Goal: Use online tool/utility: Utilize a website feature to perform a specific function

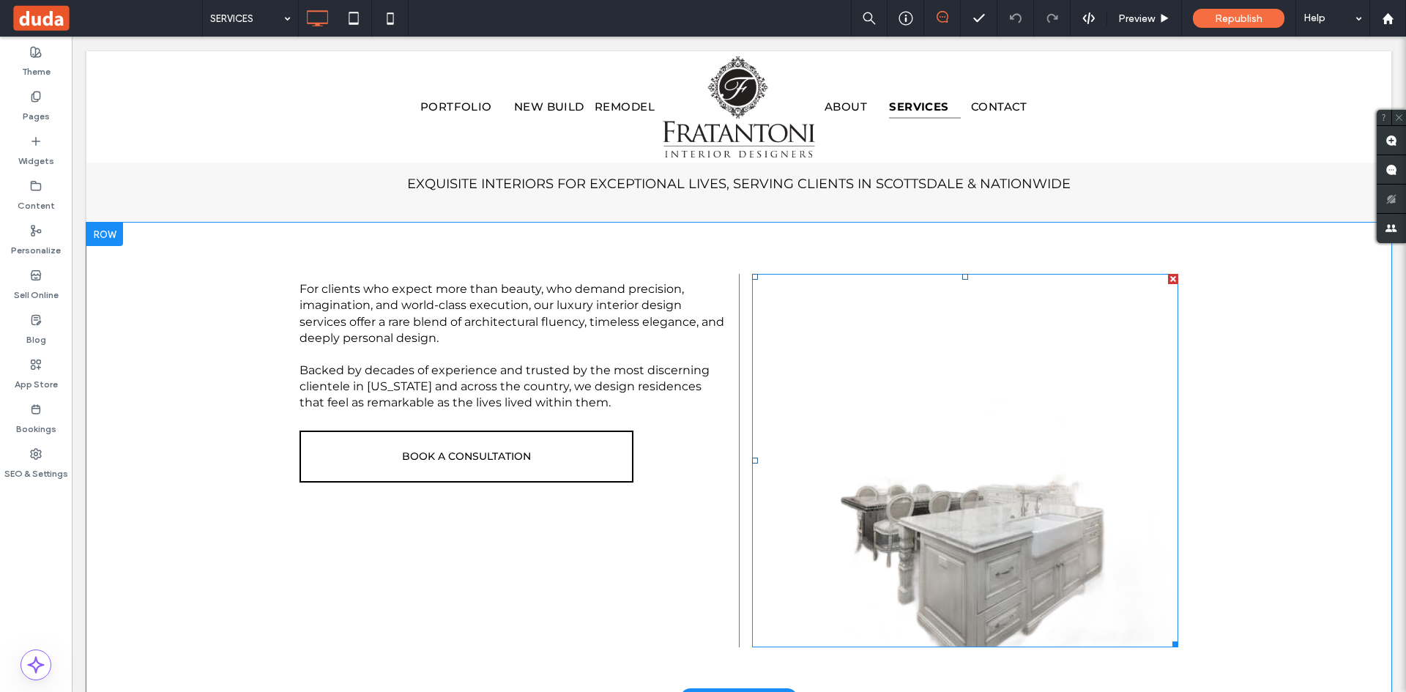
drag, startPoint x: 72, startPoint y: 37, endPoint x: 927, endPoint y: 396, distance: 927.5
click at [927, 396] on img at bounding box center [965, 460] width 426 height 373
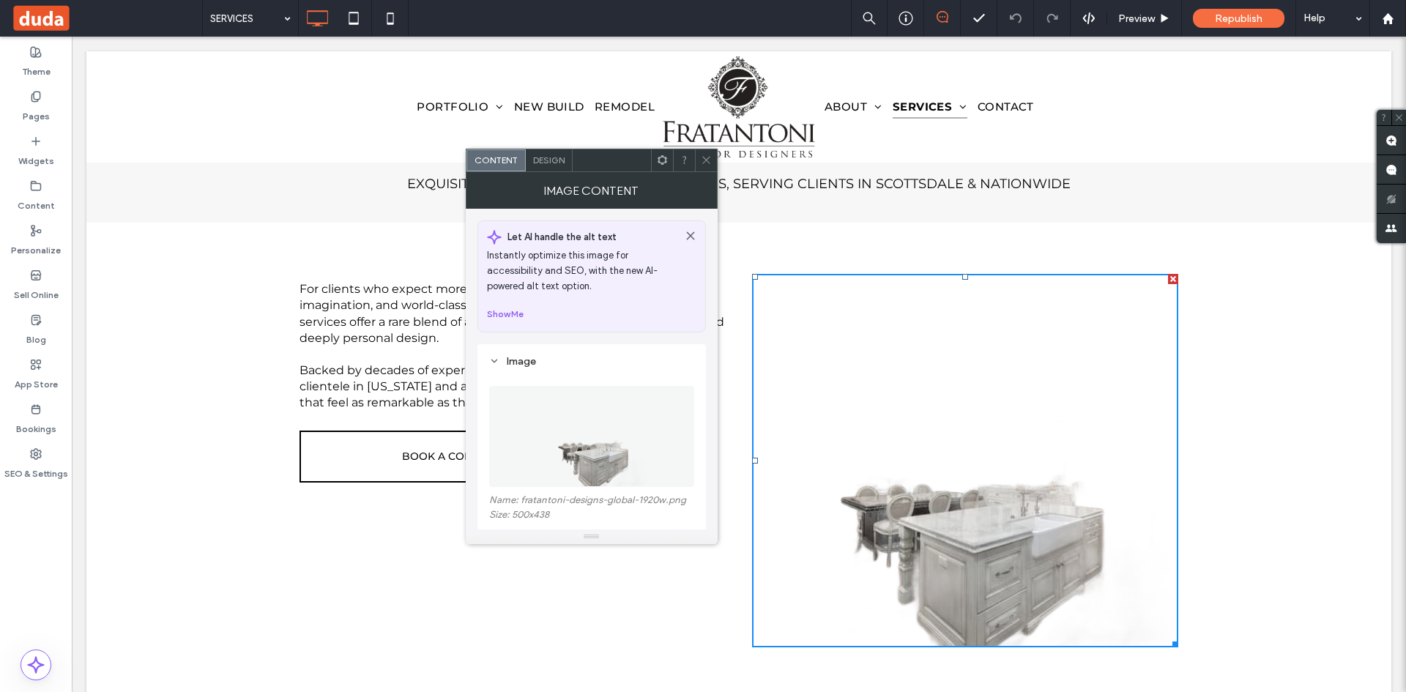
scroll to position [146, 0]
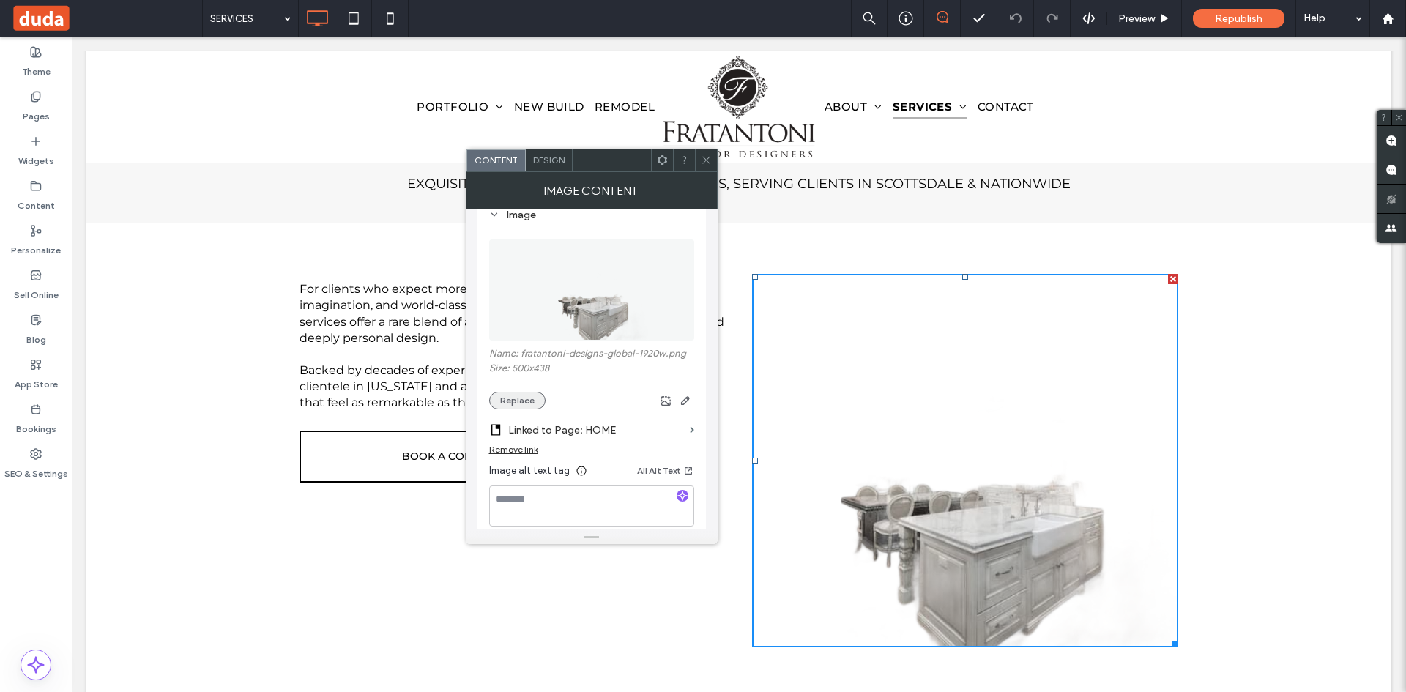
click at [529, 400] on button "Replace" at bounding box center [517, 401] width 56 height 18
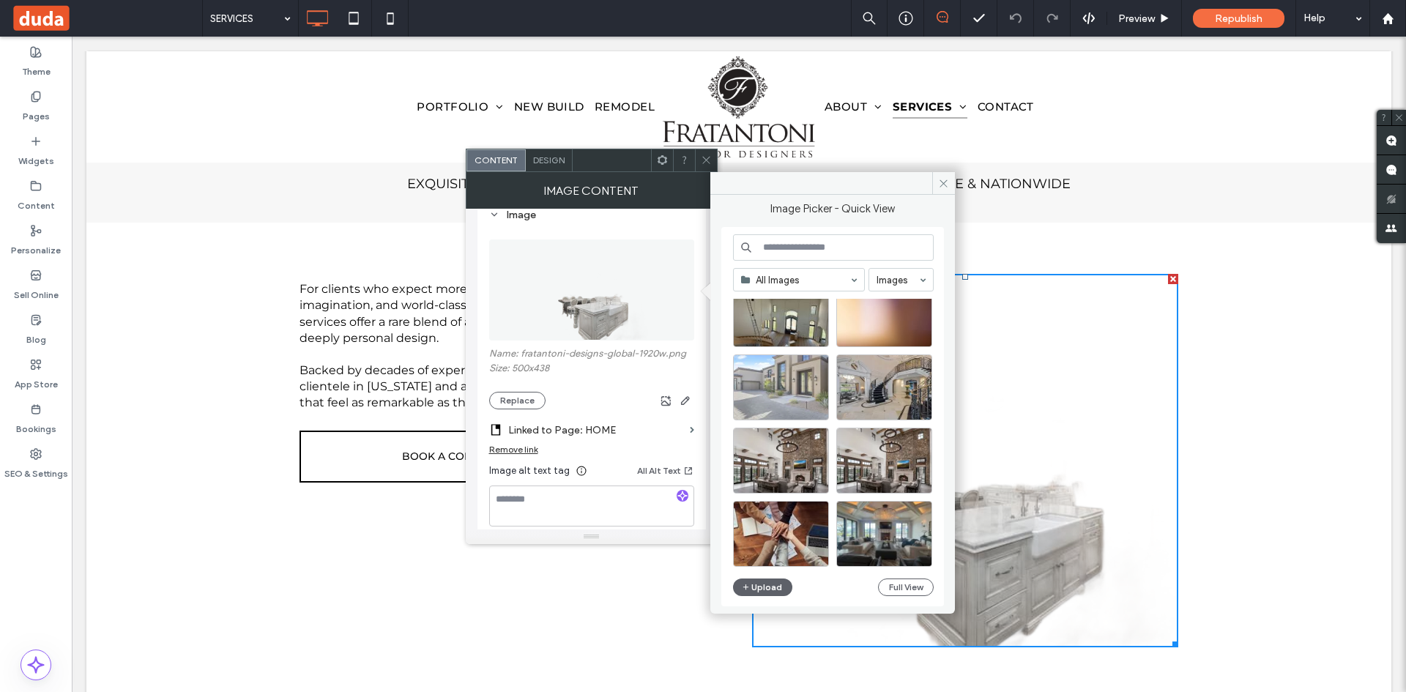
scroll to position [628, 0]
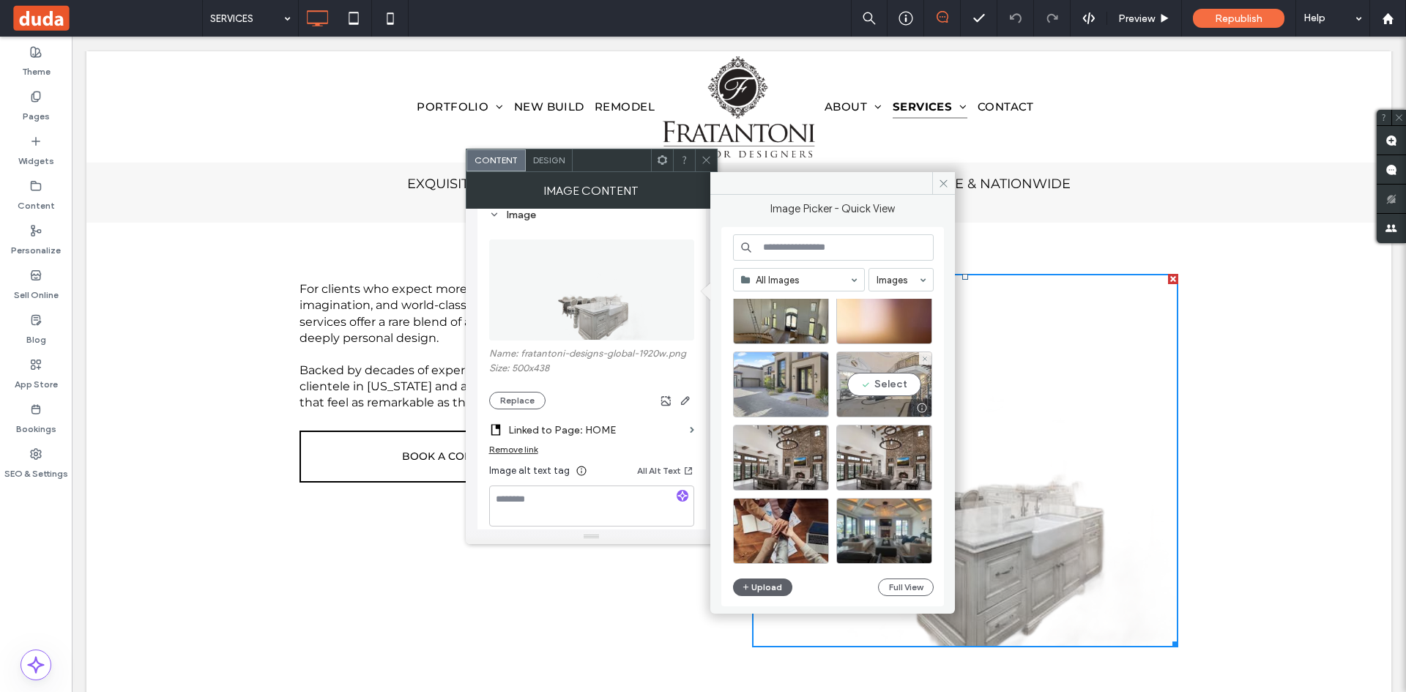
click at [894, 387] on div "Select" at bounding box center [884, 384] width 96 height 66
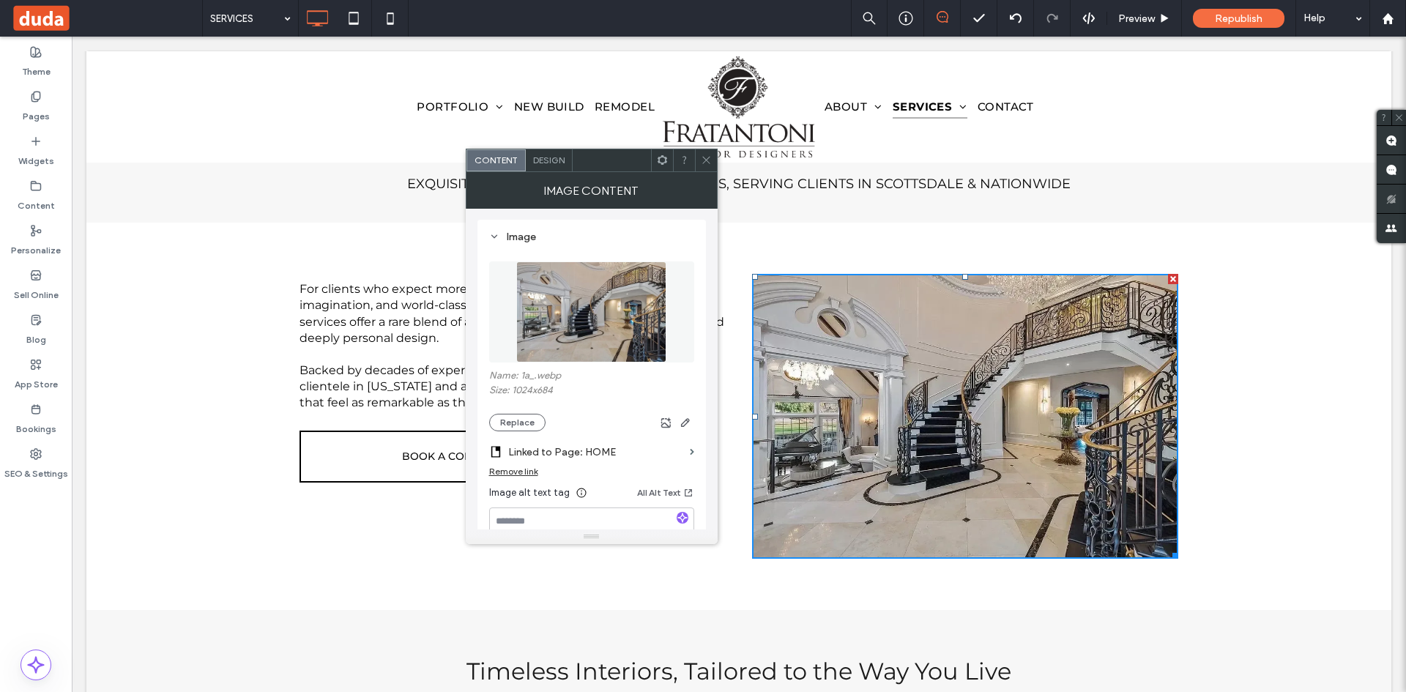
scroll to position [146, 0]
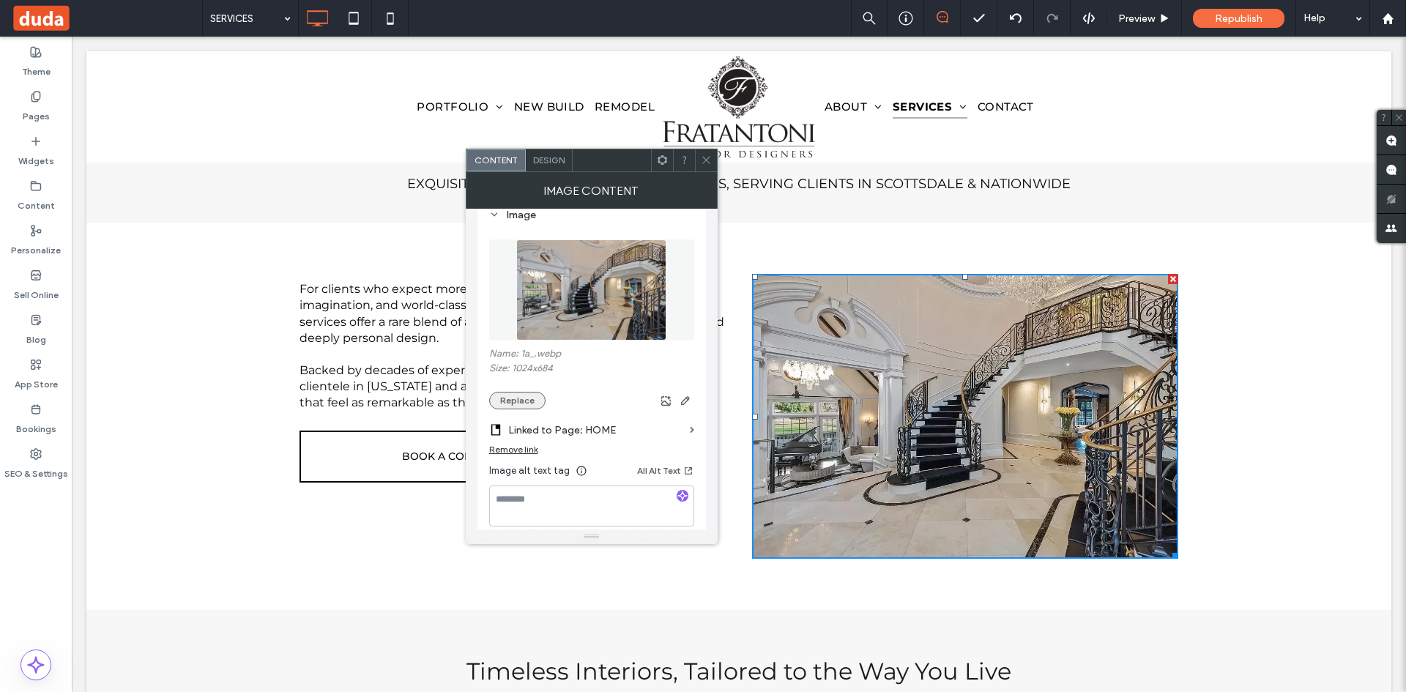
click at [526, 400] on button "Replace" at bounding box center [517, 401] width 56 height 18
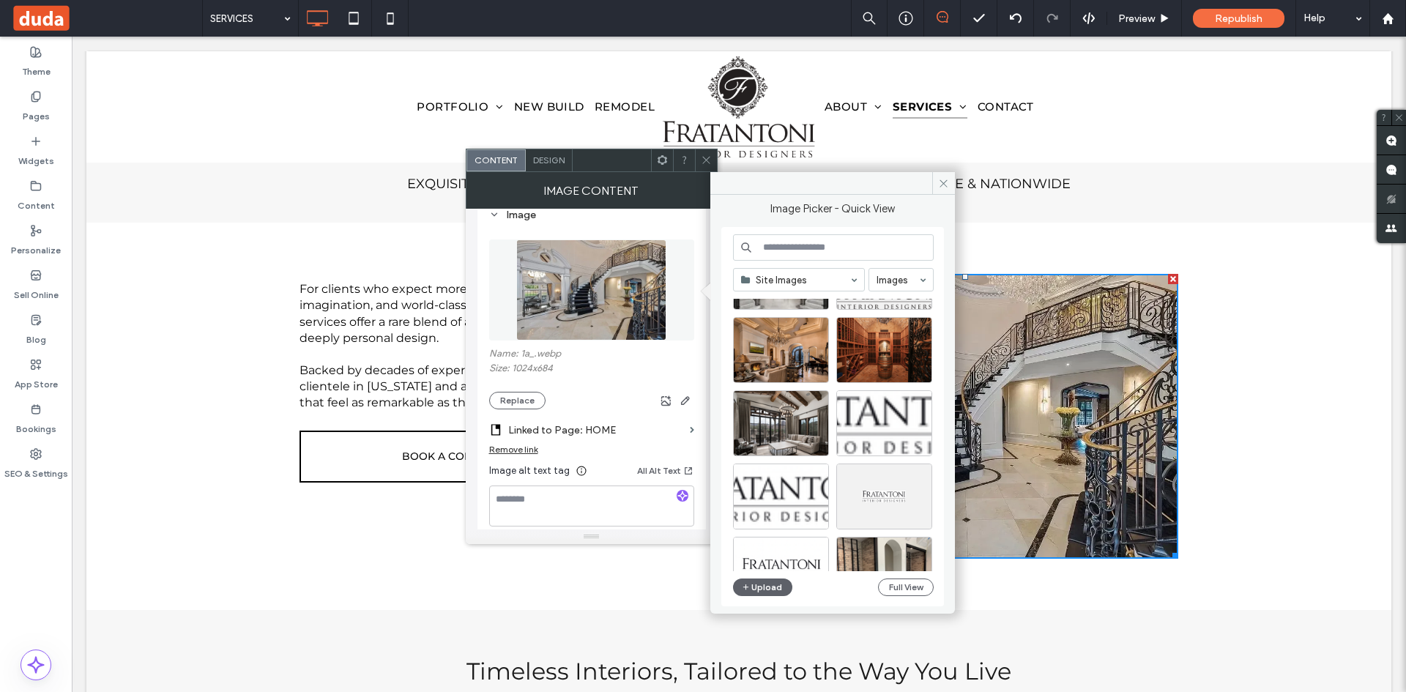
scroll to position [1206, 0]
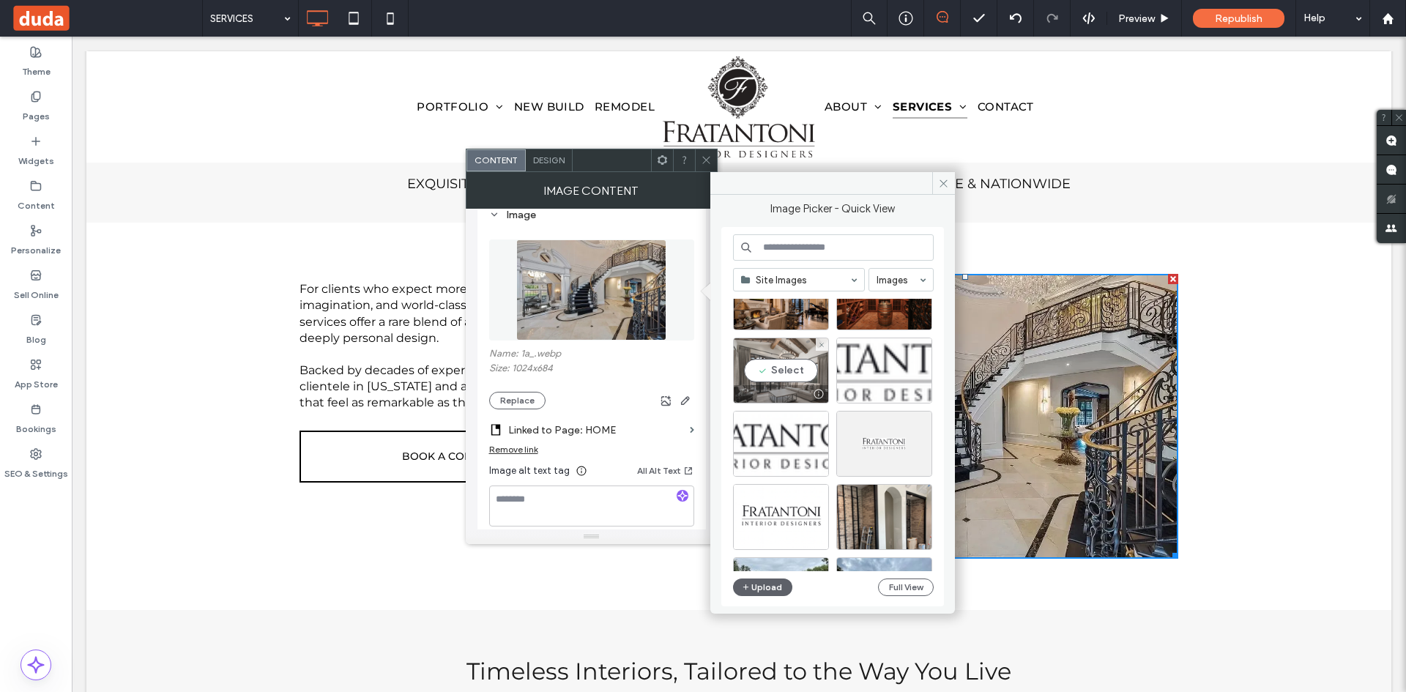
click at [794, 372] on div "Select" at bounding box center [781, 370] width 96 height 66
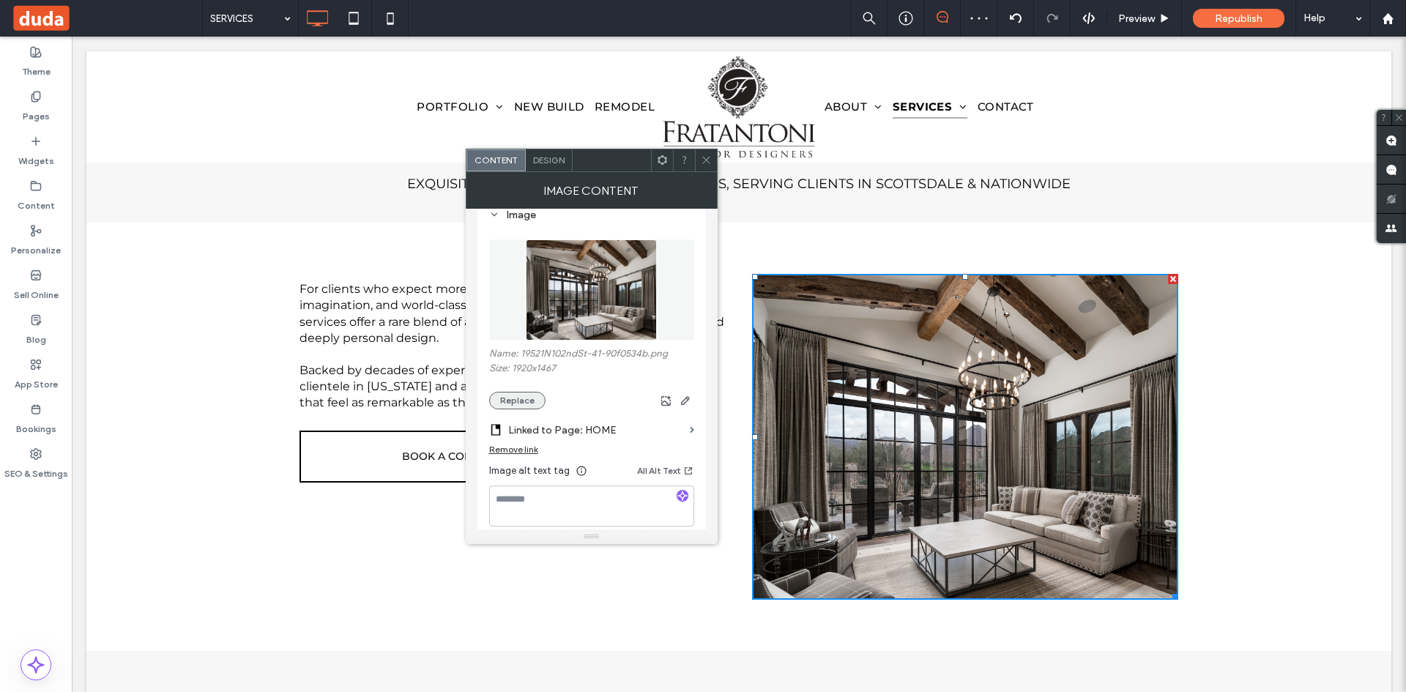
click at [534, 398] on button "Replace" at bounding box center [517, 401] width 56 height 18
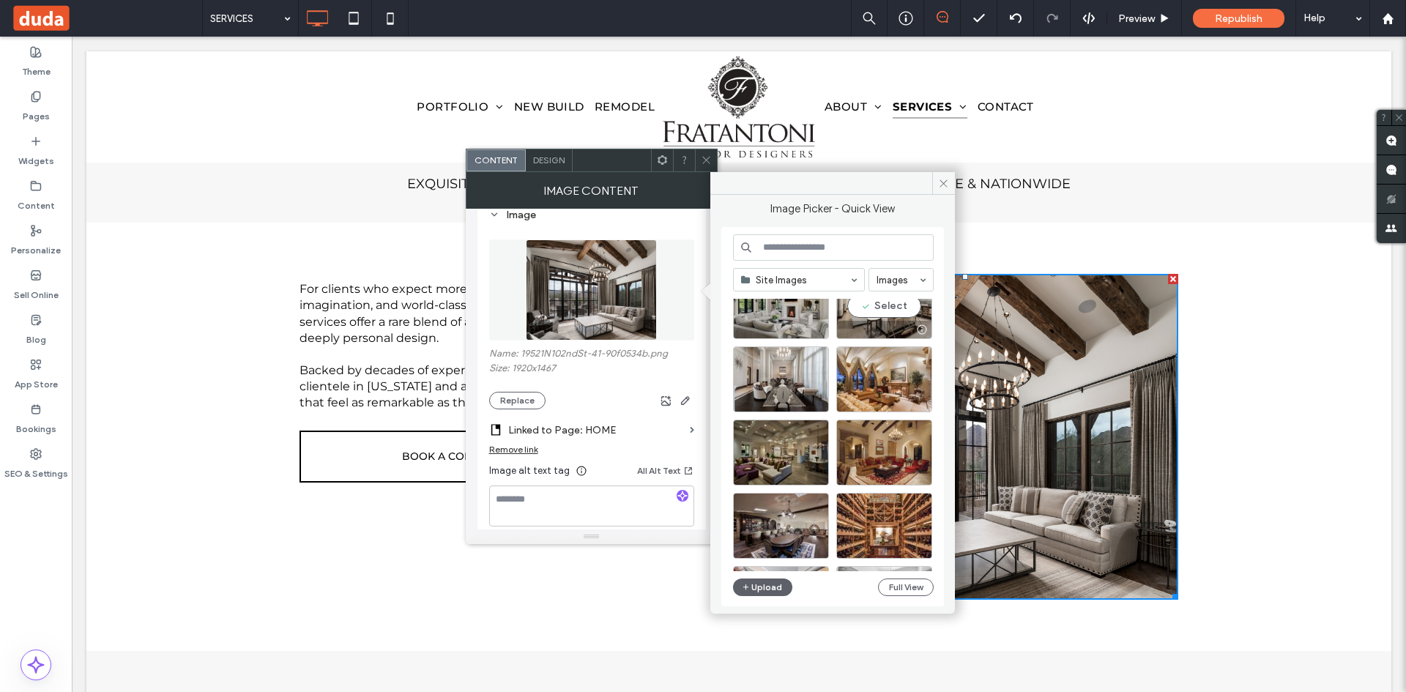
scroll to position [11674, 0]
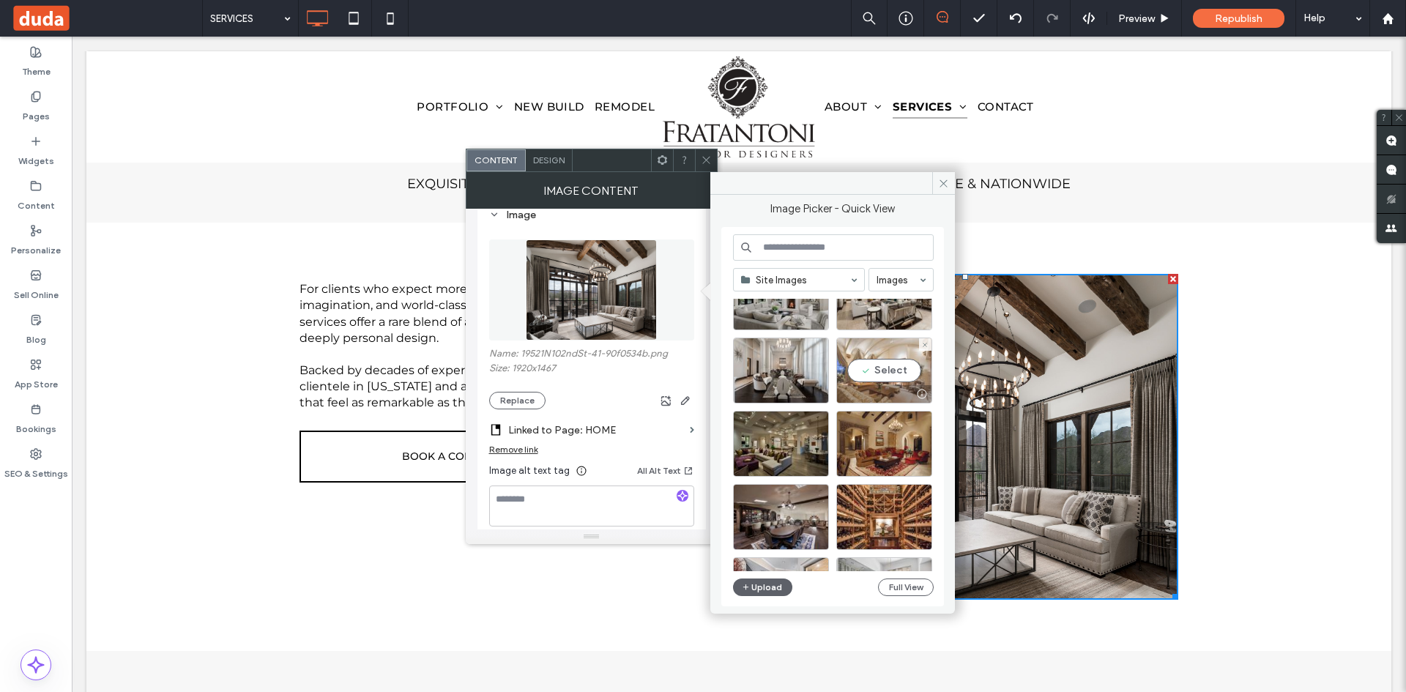
click at [879, 370] on div "Select" at bounding box center [884, 370] width 96 height 66
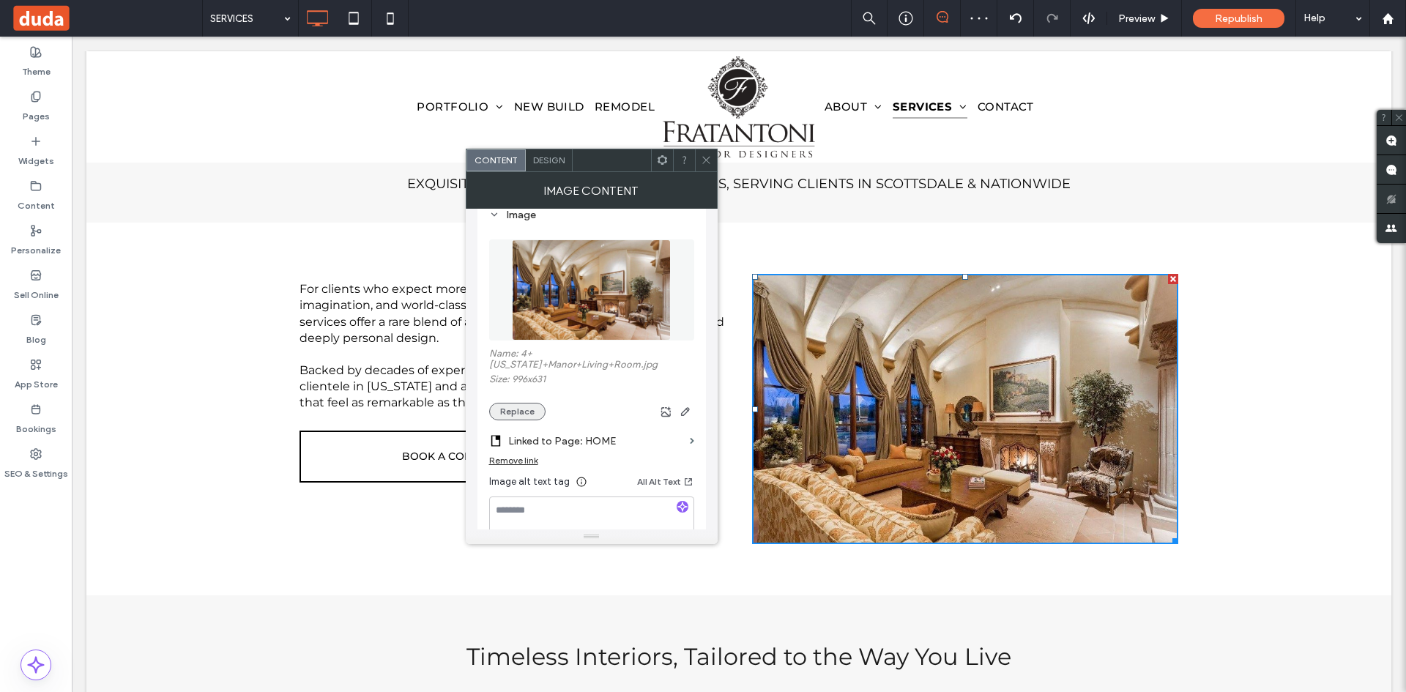
click at [508, 403] on button "Replace" at bounding box center [517, 412] width 56 height 18
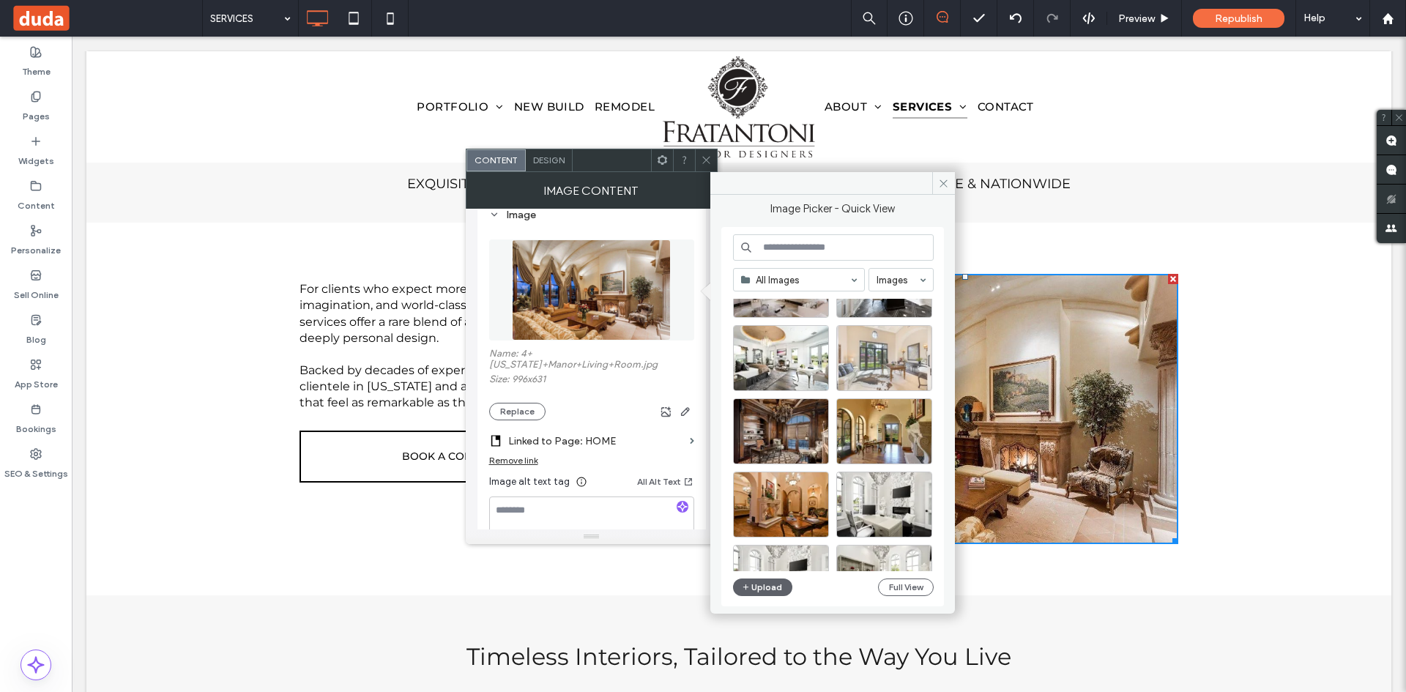
scroll to position [4375, 0]
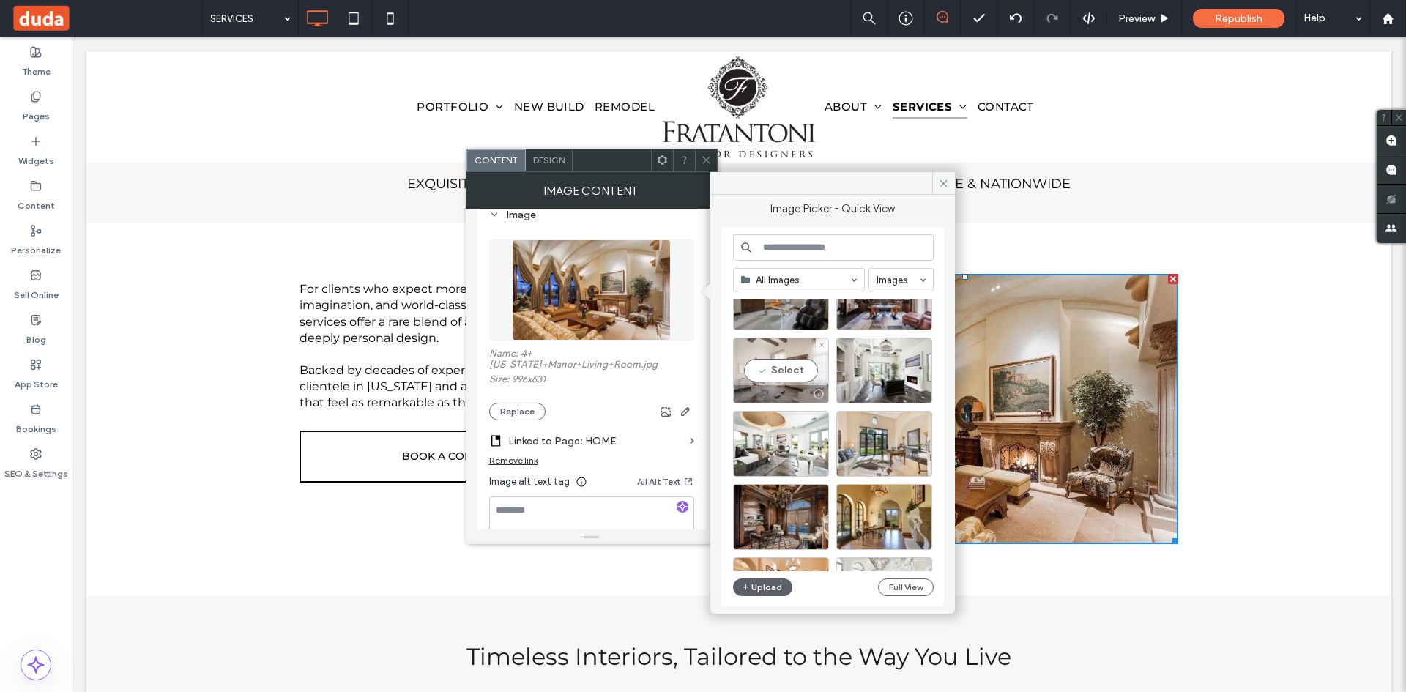
click at [773, 369] on div "Select" at bounding box center [781, 370] width 96 height 66
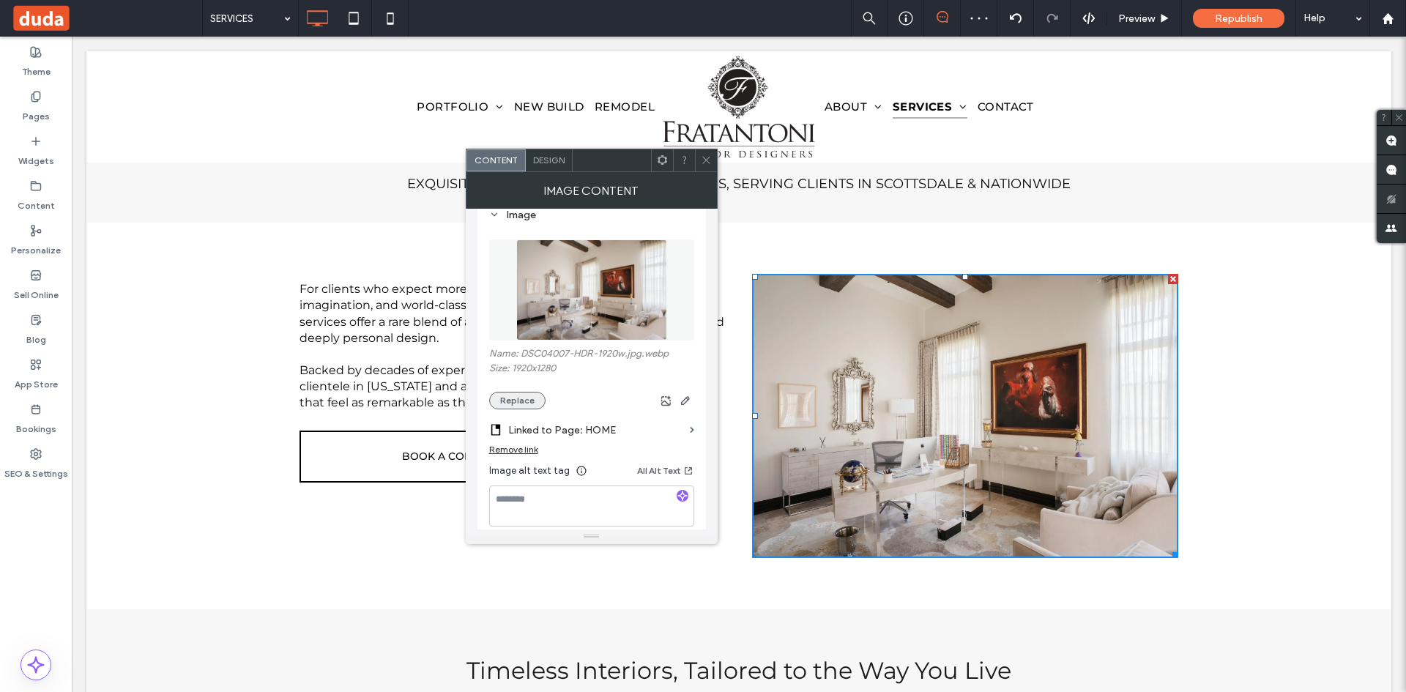
click at [509, 394] on button "Replace" at bounding box center [517, 401] width 56 height 18
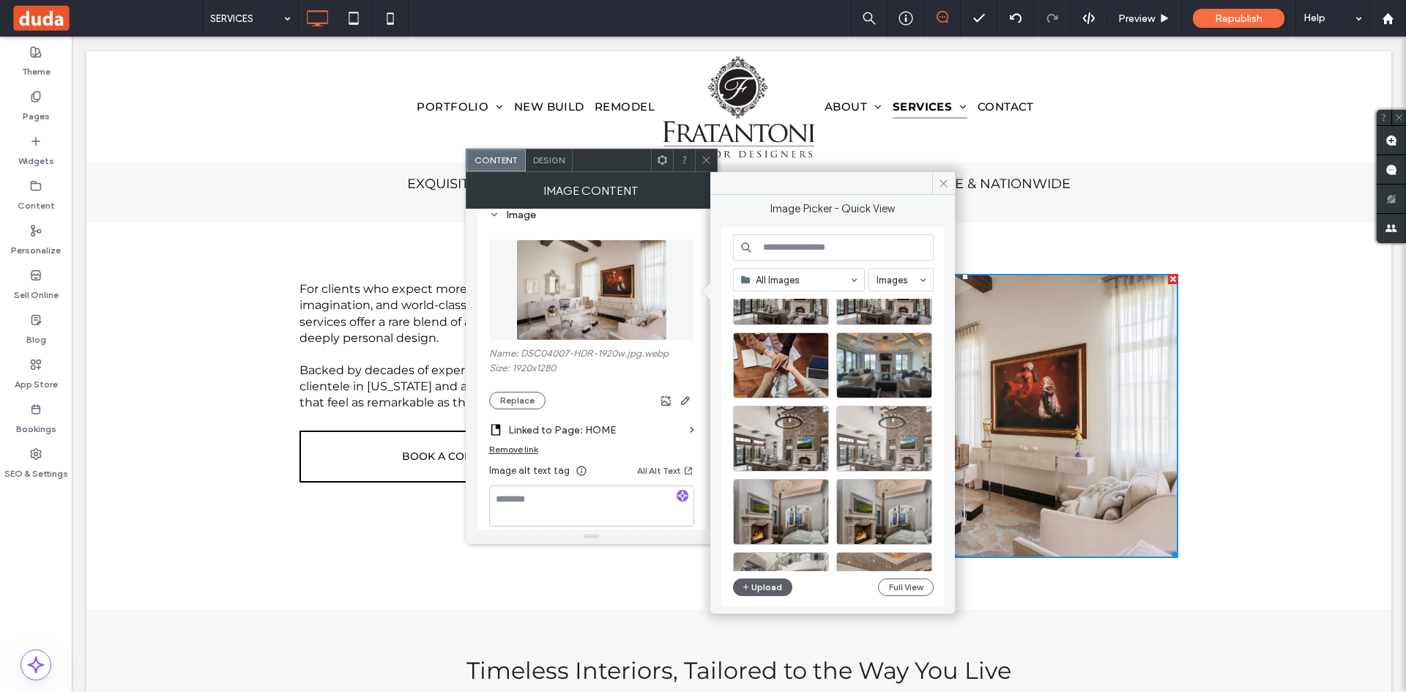
scroll to position [788, 0]
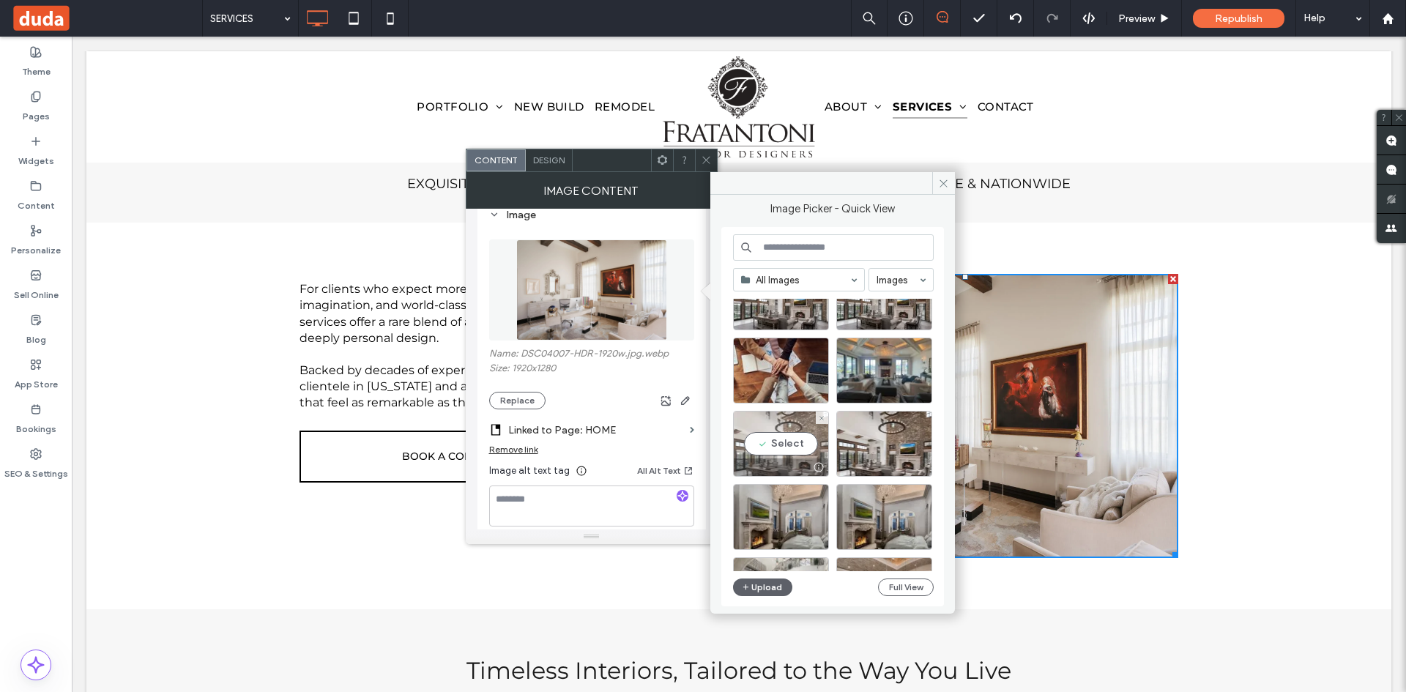
click at [773, 447] on div "Select" at bounding box center [781, 444] width 96 height 66
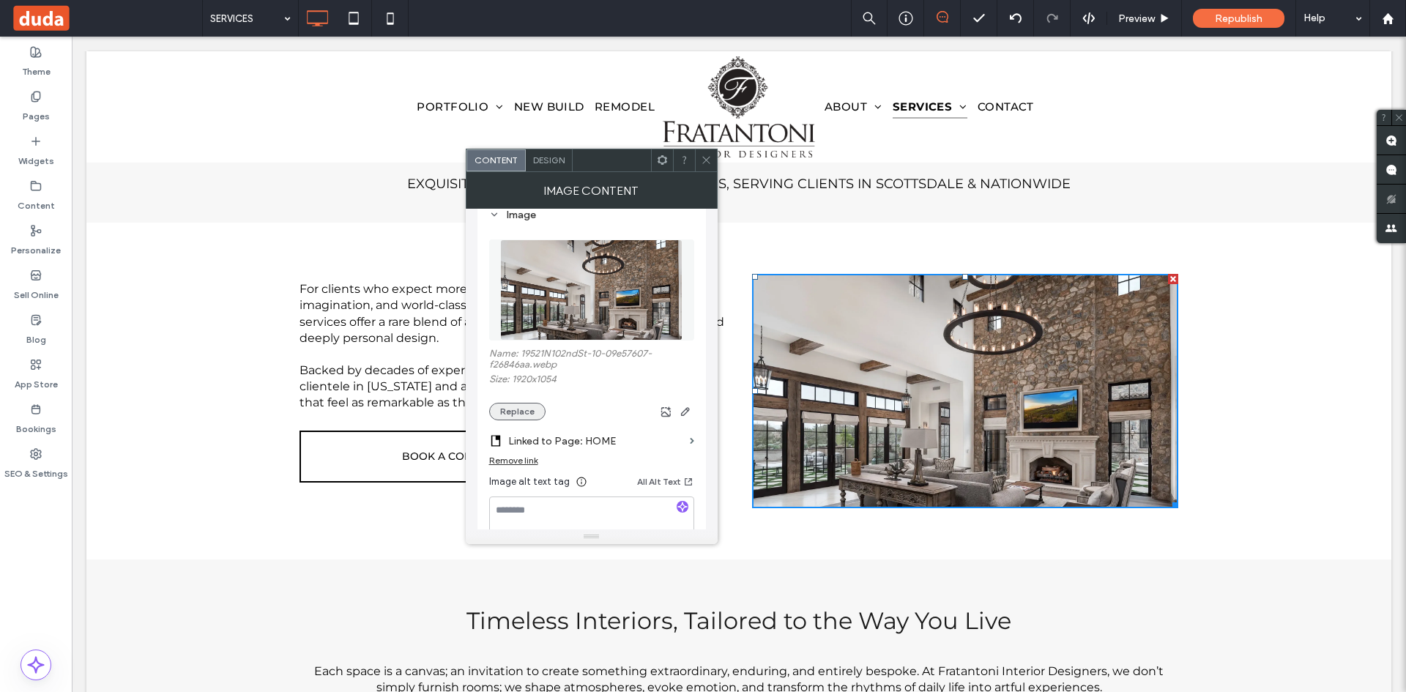
click at [513, 415] on button "Replace" at bounding box center [517, 412] width 56 height 18
